Goal: Transaction & Acquisition: Download file/media

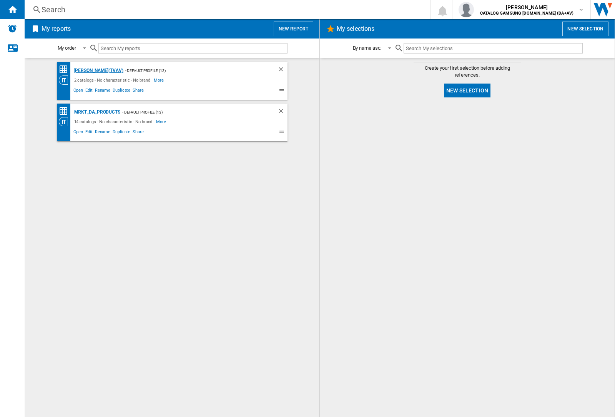
click at [85, 70] on div "[PERSON_NAME](TVAV)" at bounding box center [97, 71] width 51 height 10
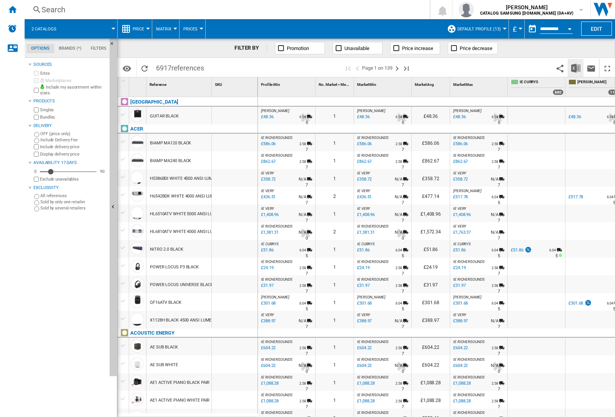
click at [576, 68] on img "Download in Excel" at bounding box center [576, 67] width 9 height 9
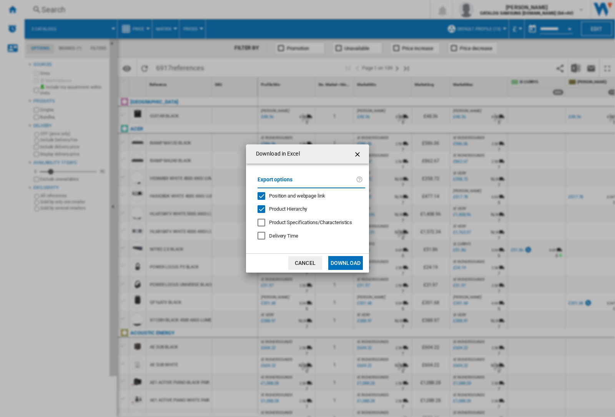
click at [308, 195] on span "Position and webpage link" at bounding box center [297, 196] width 56 height 6
click at [346, 263] on button "Download" at bounding box center [345, 263] width 35 height 14
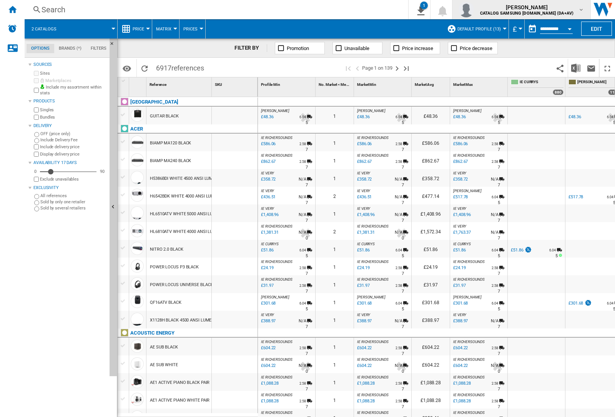
click at [474, 10] on img "button" at bounding box center [466, 9] width 15 height 15
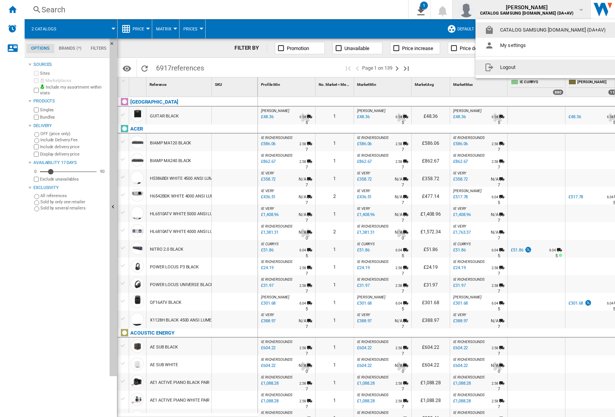
click at [535, 67] on button "Logout" at bounding box center [547, 67] width 143 height 15
